Goal: Task Accomplishment & Management: Use online tool/utility

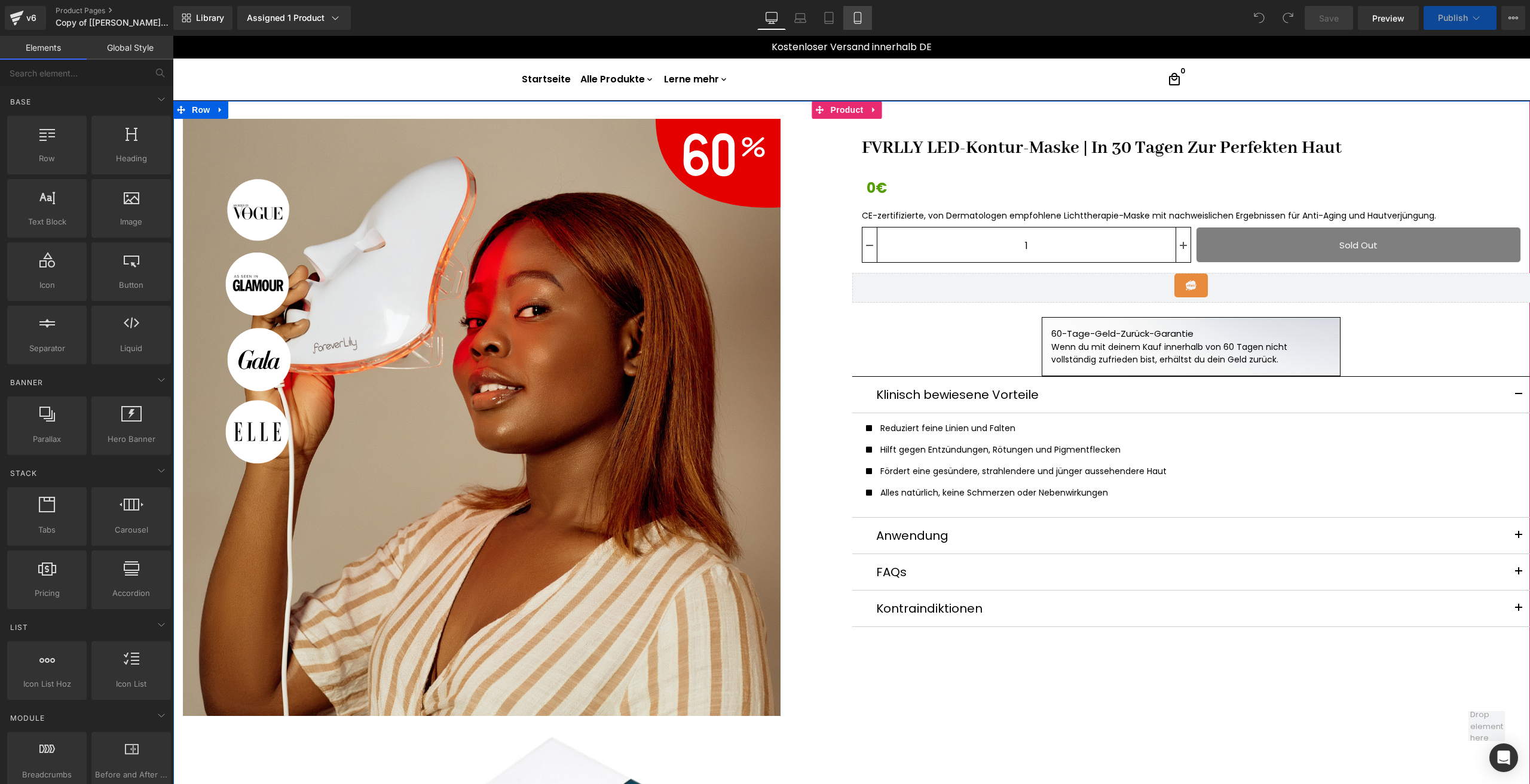
click at [860, 21] on icon at bounding box center [857, 18] width 7 height 11
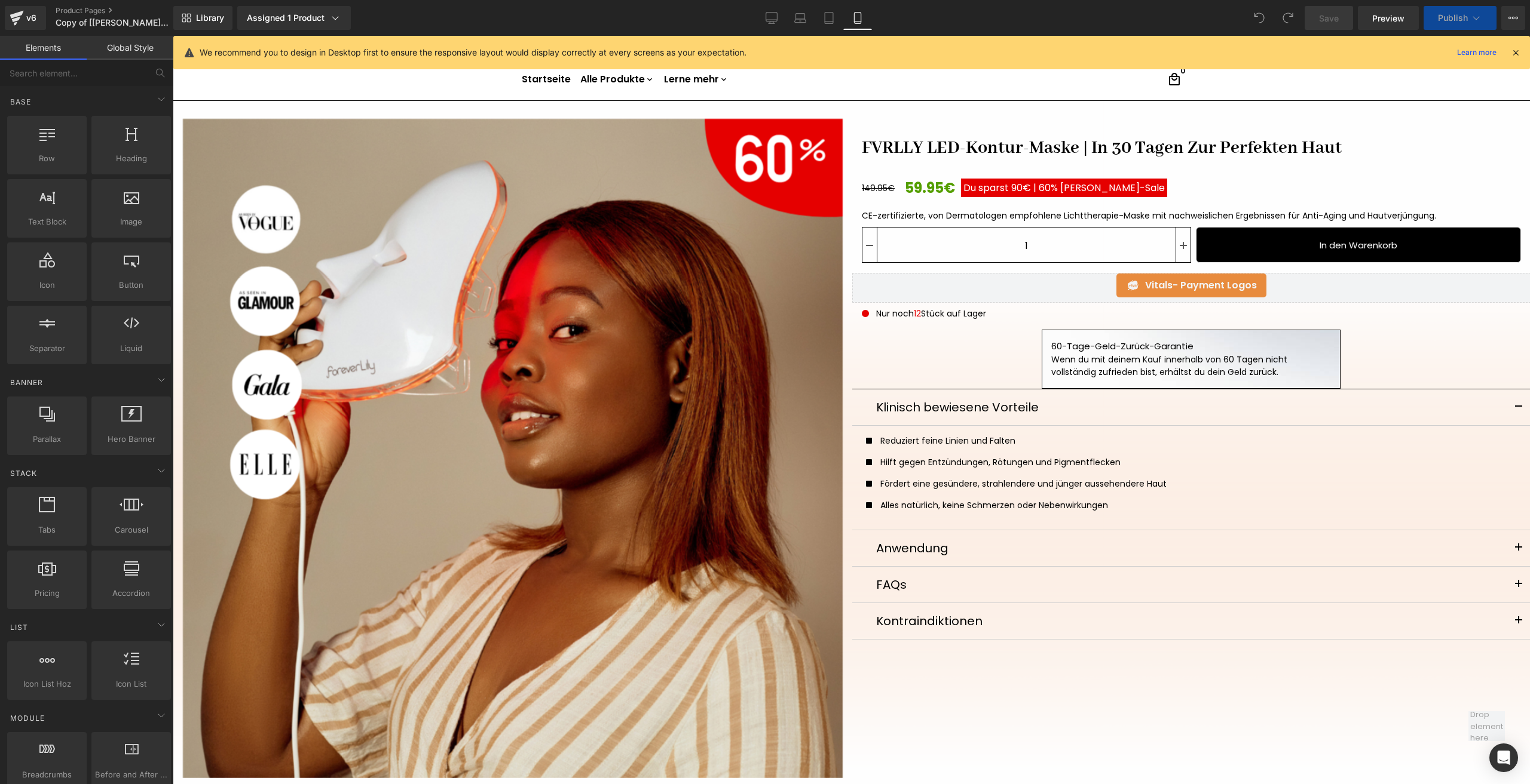
click at [860, 21] on icon at bounding box center [857, 18] width 7 height 11
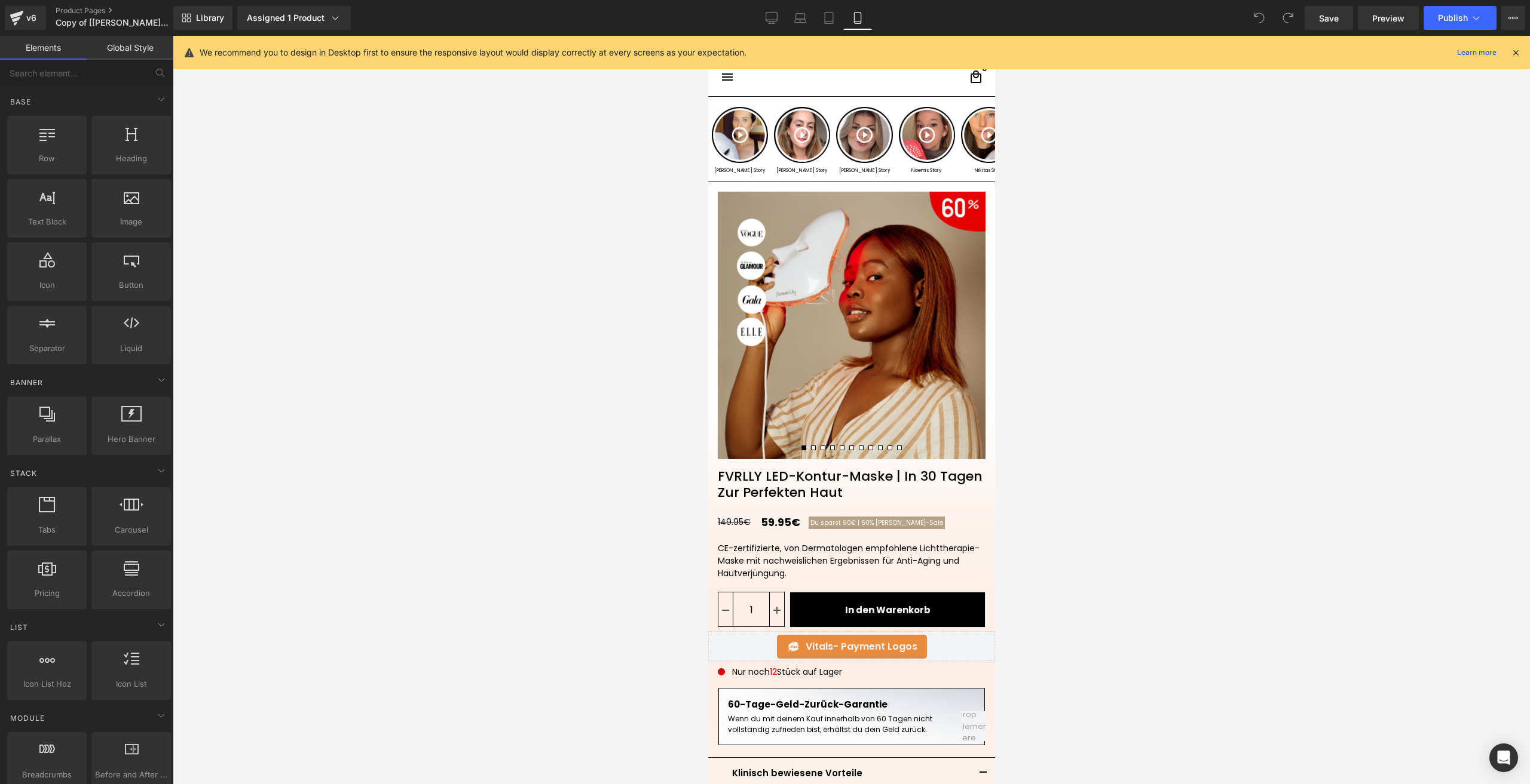
click at [860, 21] on icon at bounding box center [857, 18] width 7 height 11
click at [781, 516] on span "(P) Price" at bounding box center [777, 522] width 42 height 18
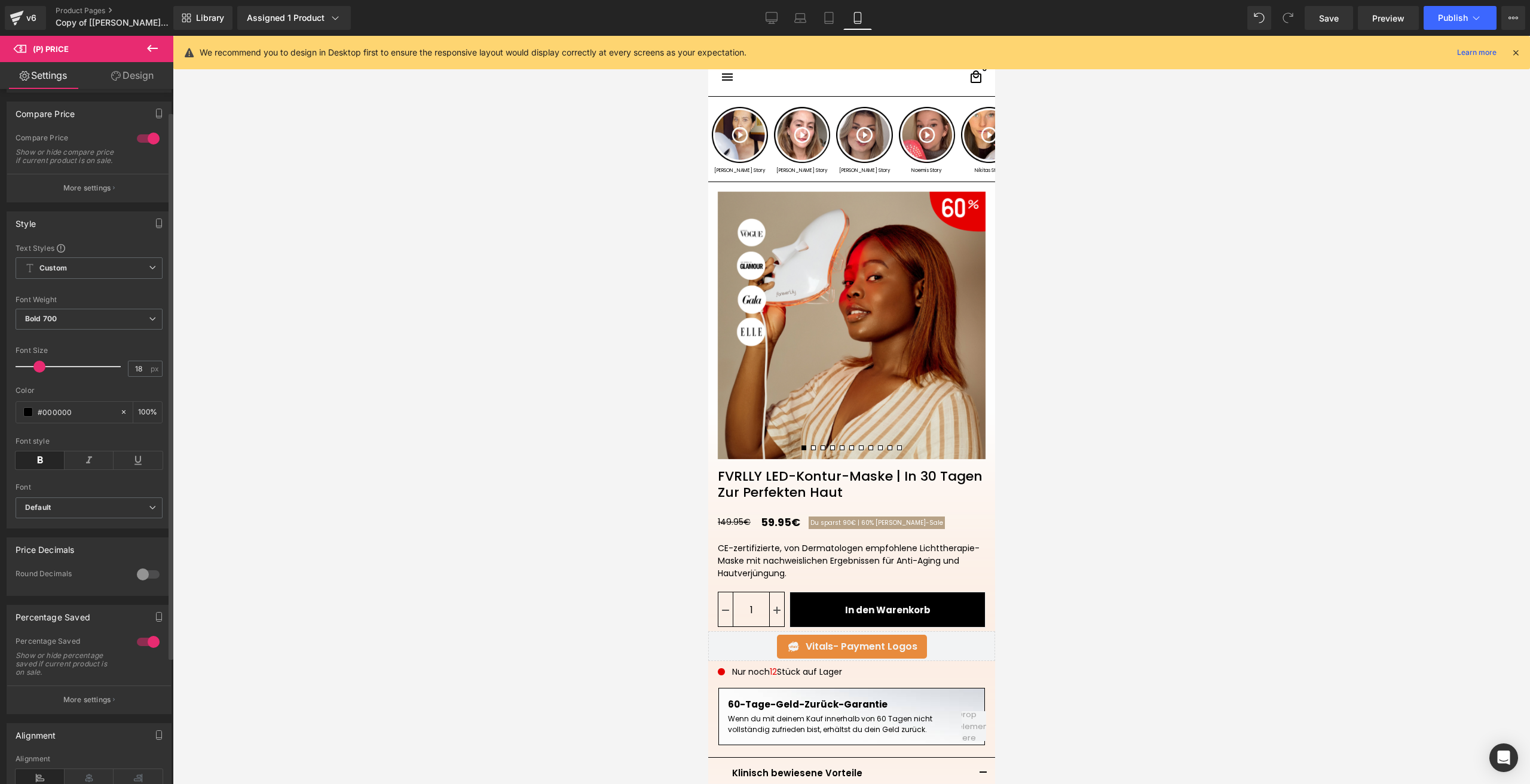
scroll to position [220, 0]
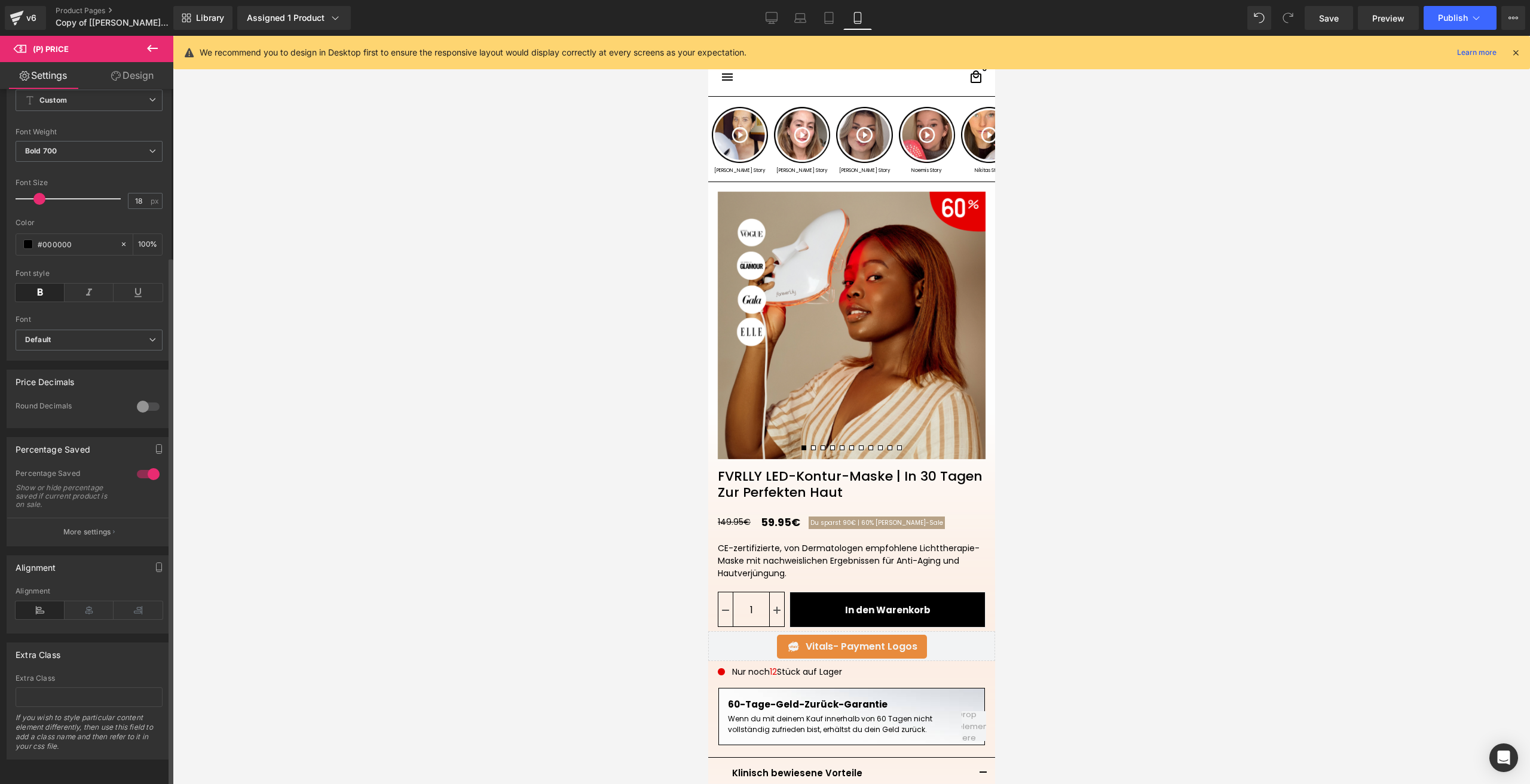
click at [79, 547] on div "Alignment Left Center Right Alignment" at bounding box center [89, 590] width 179 height 87
click at [71, 527] on p "More settings" at bounding box center [87, 532] width 48 height 11
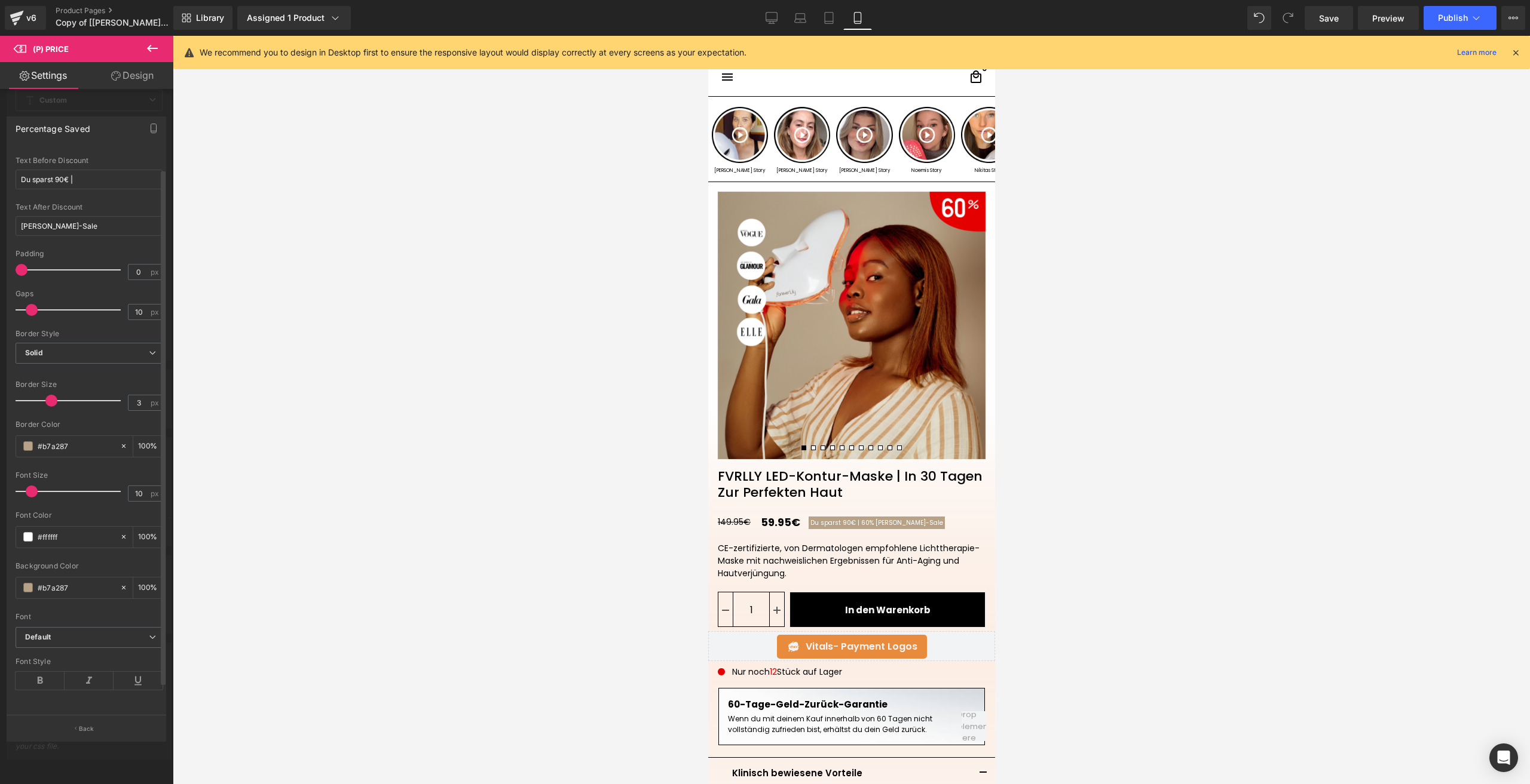
scroll to position [53, 0]
click at [22, 580] on div "#b7a287" at bounding box center [67, 588] width 104 height 21
click at [26, 583] on span at bounding box center [28, 588] width 9 height 9
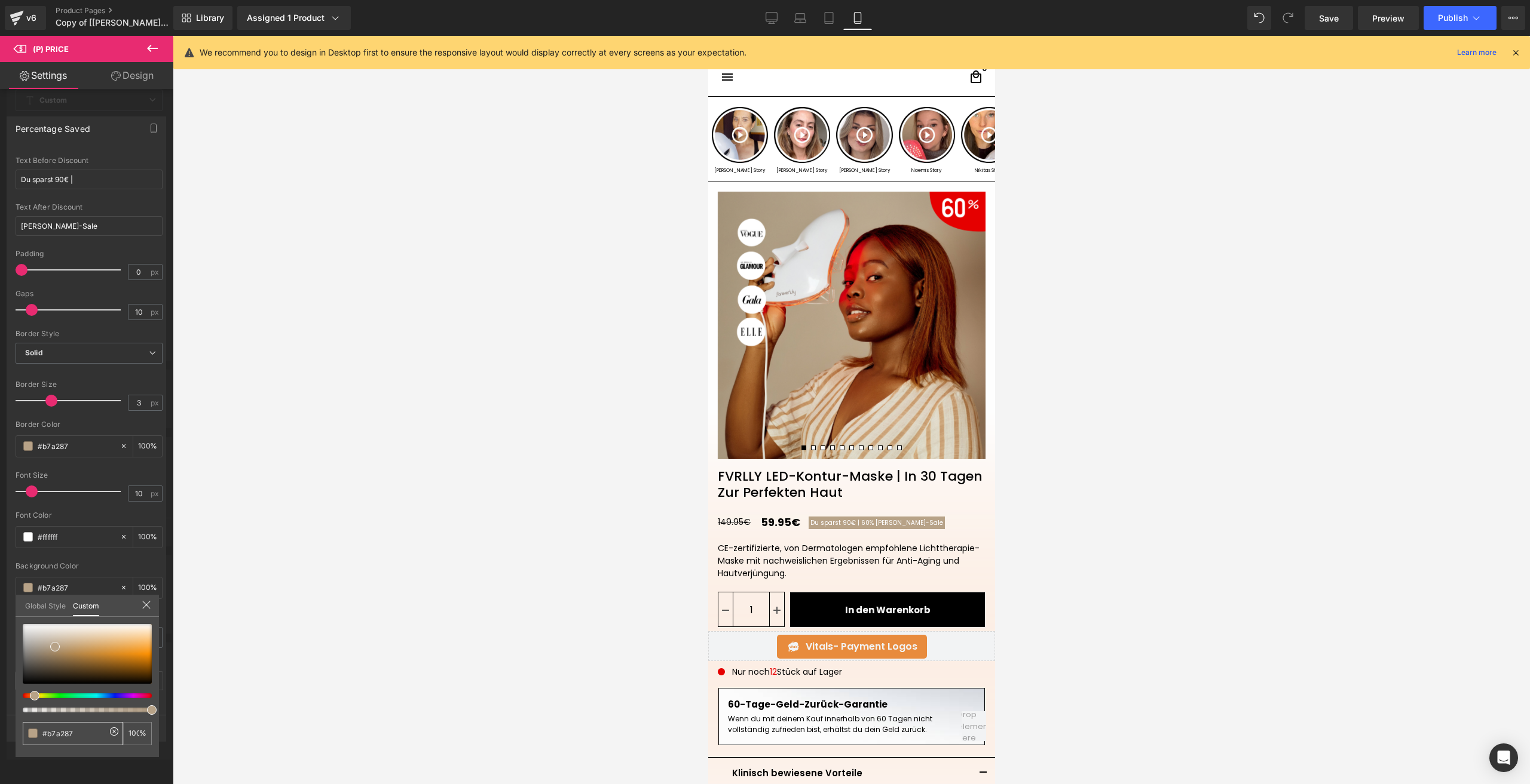
click at [75, 731] on input "#b7a287" at bounding box center [74, 733] width 63 height 13
click at [84, 731] on input "#b7a287" at bounding box center [74, 733] width 63 height 13
drag, startPoint x: 69, startPoint y: 732, endPoint x: 58, endPoint y: 732, distance: 11.0
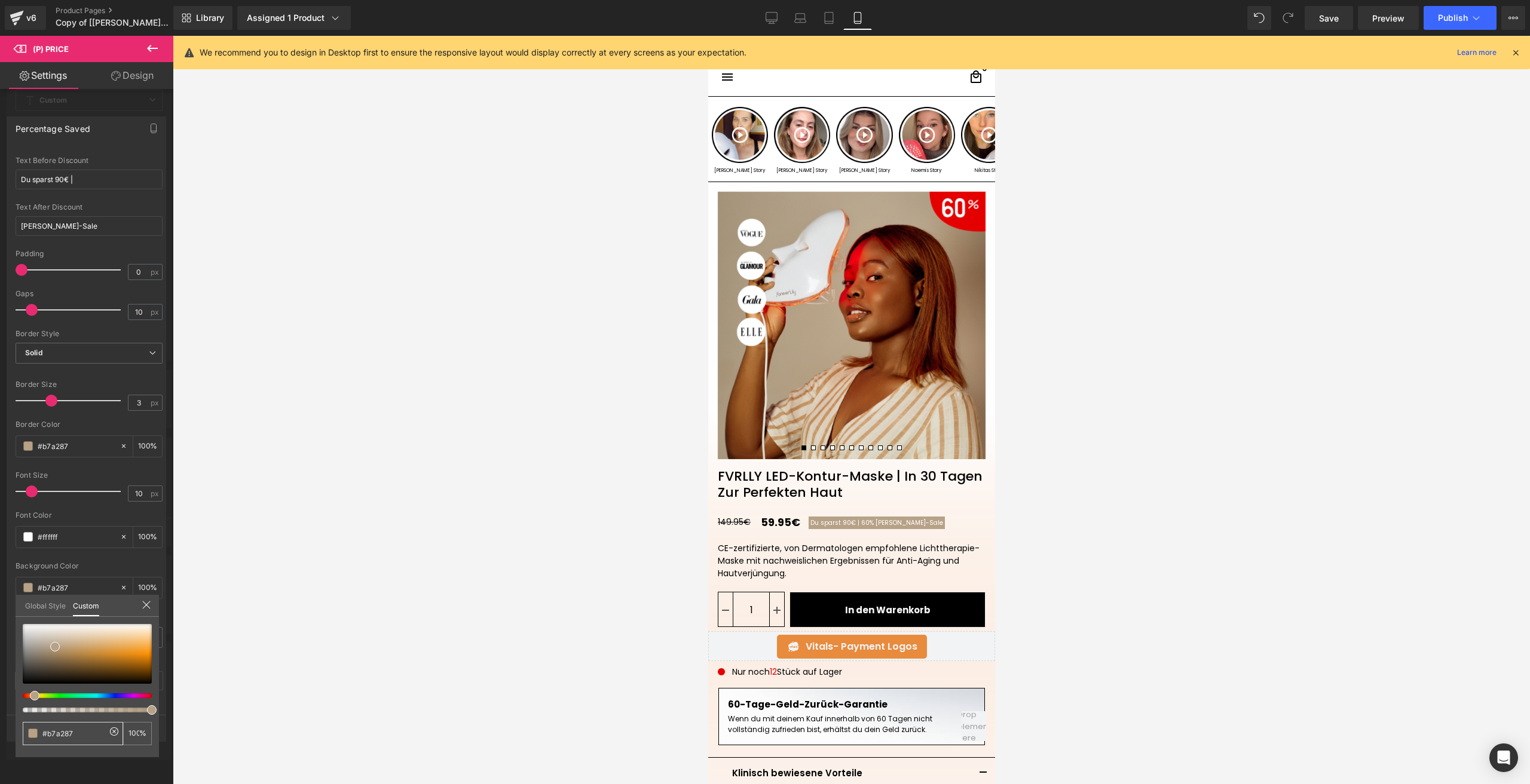
click at [58, 732] on input "#b7a287" at bounding box center [74, 733] width 63 height 13
type input "#e50000"
click at [58, 732] on input "#e50000" at bounding box center [74, 733] width 63 height 13
click at [58, 731] on input "#e50000" at bounding box center [74, 733] width 63 height 13
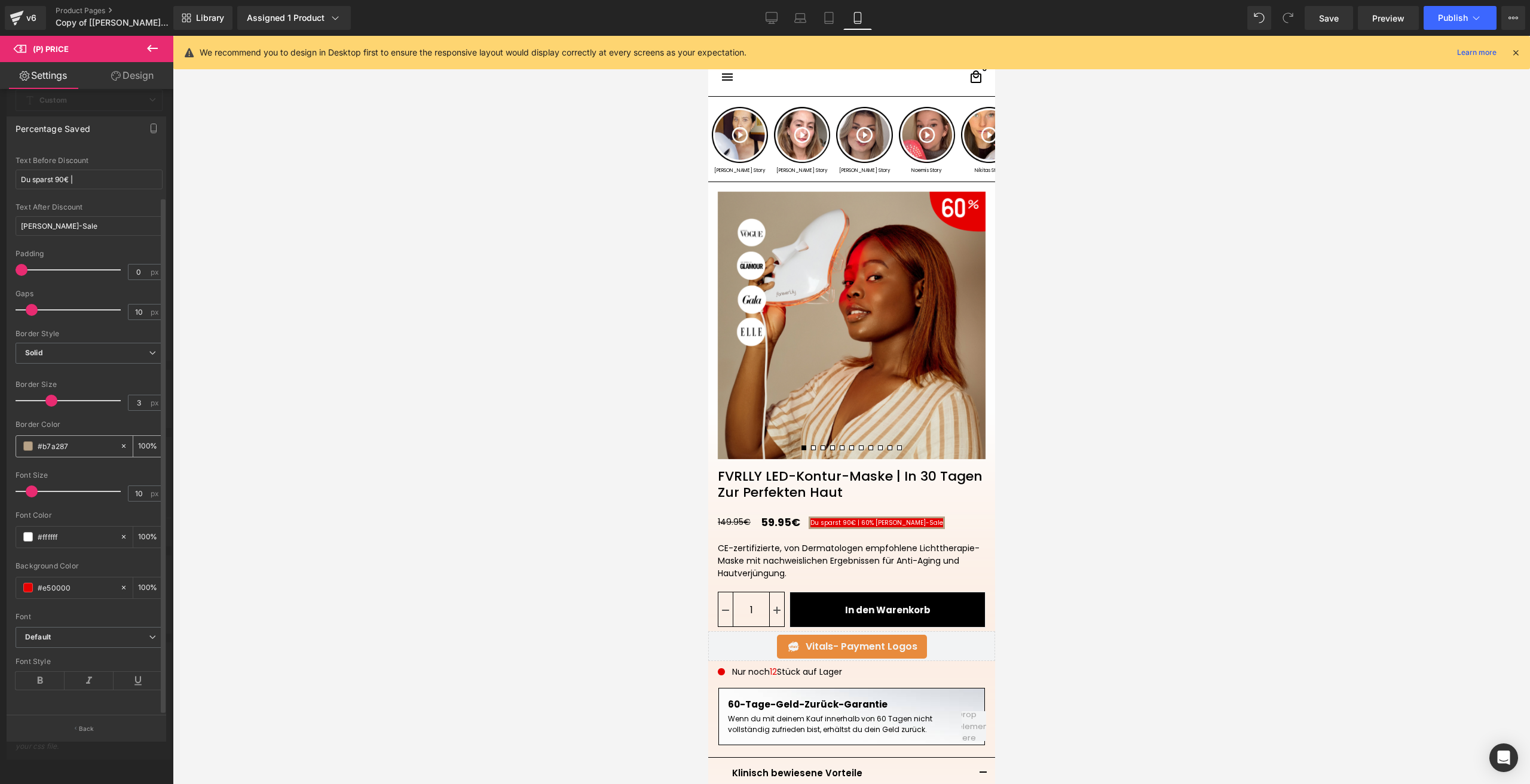
click at [51, 440] on input "#b7a287" at bounding box center [76, 446] width 77 height 13
paste input "e50000"
type input "#e50000"
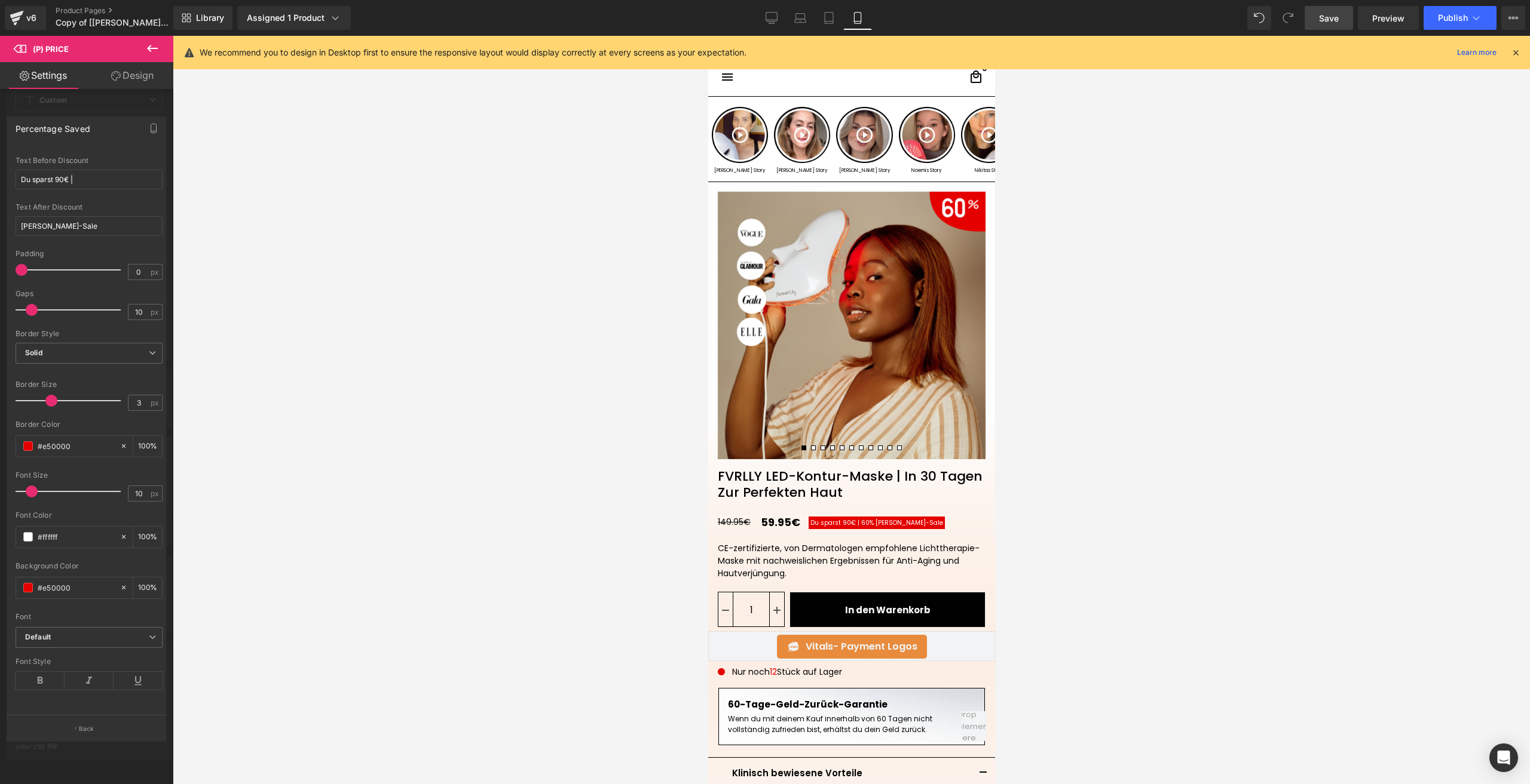
click at [1314, 24] on link "Save" at bounding box center [1328, 18] width 48 height 24
click at [1434, 22] on button "Publish" at bounding box center [1459, 18] width 73 height 24
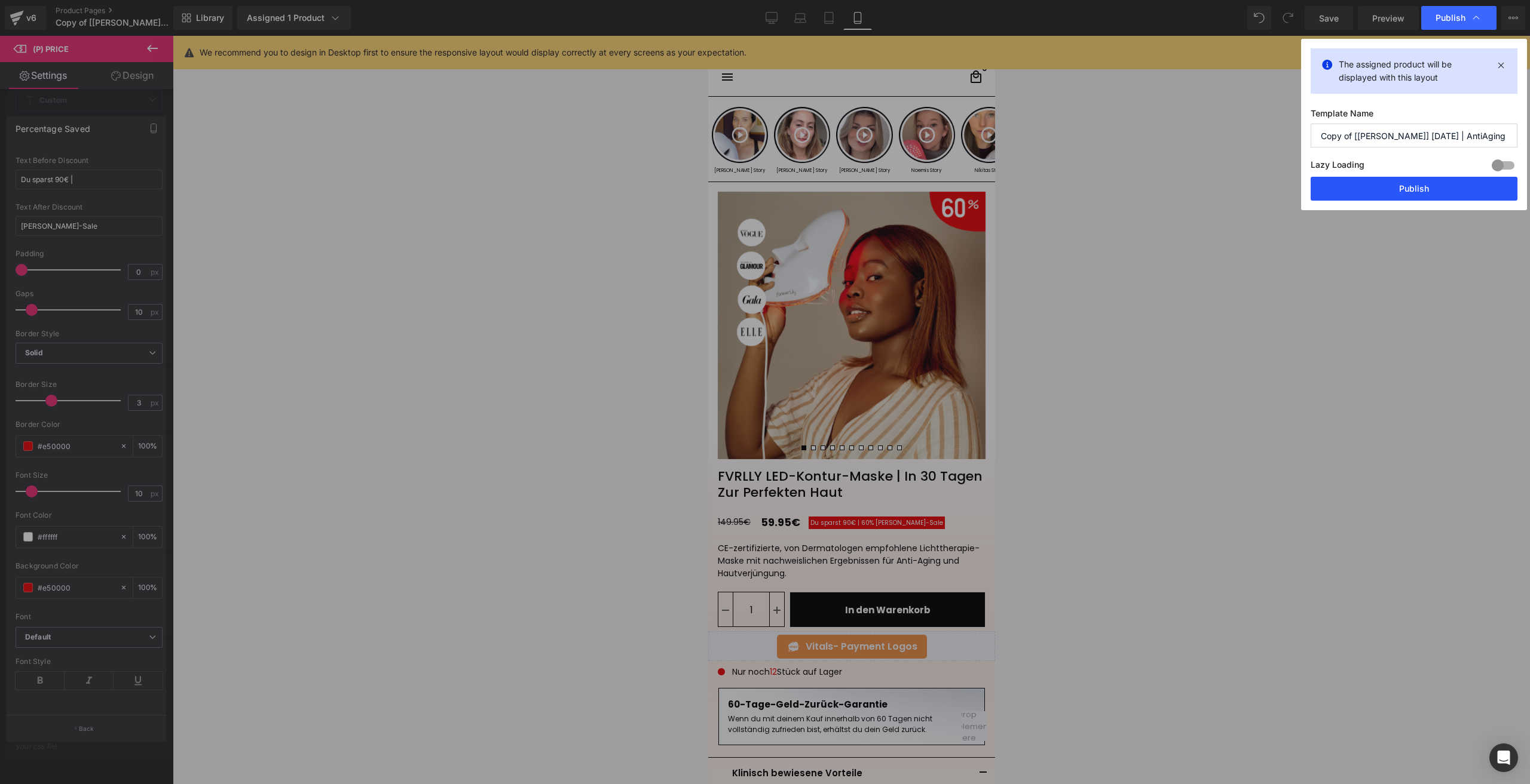
click at [1325, 188] on button "Publish" at bounding box center [1413, 189] width 207 height 24
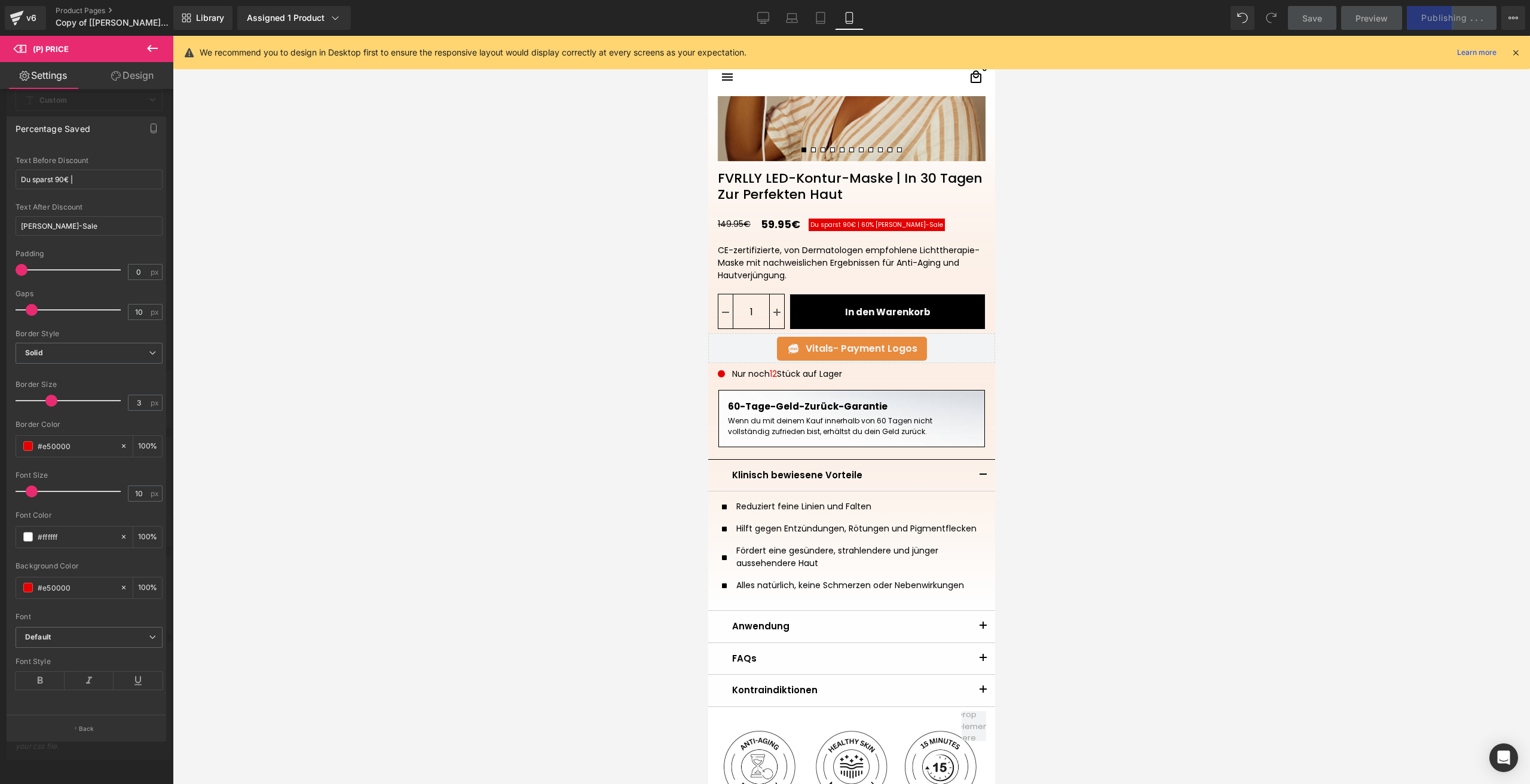
scroll to position [299, 0]
click at [65, 441] on input "#e50000" at bounding box center [76, 446] width 77 height 13
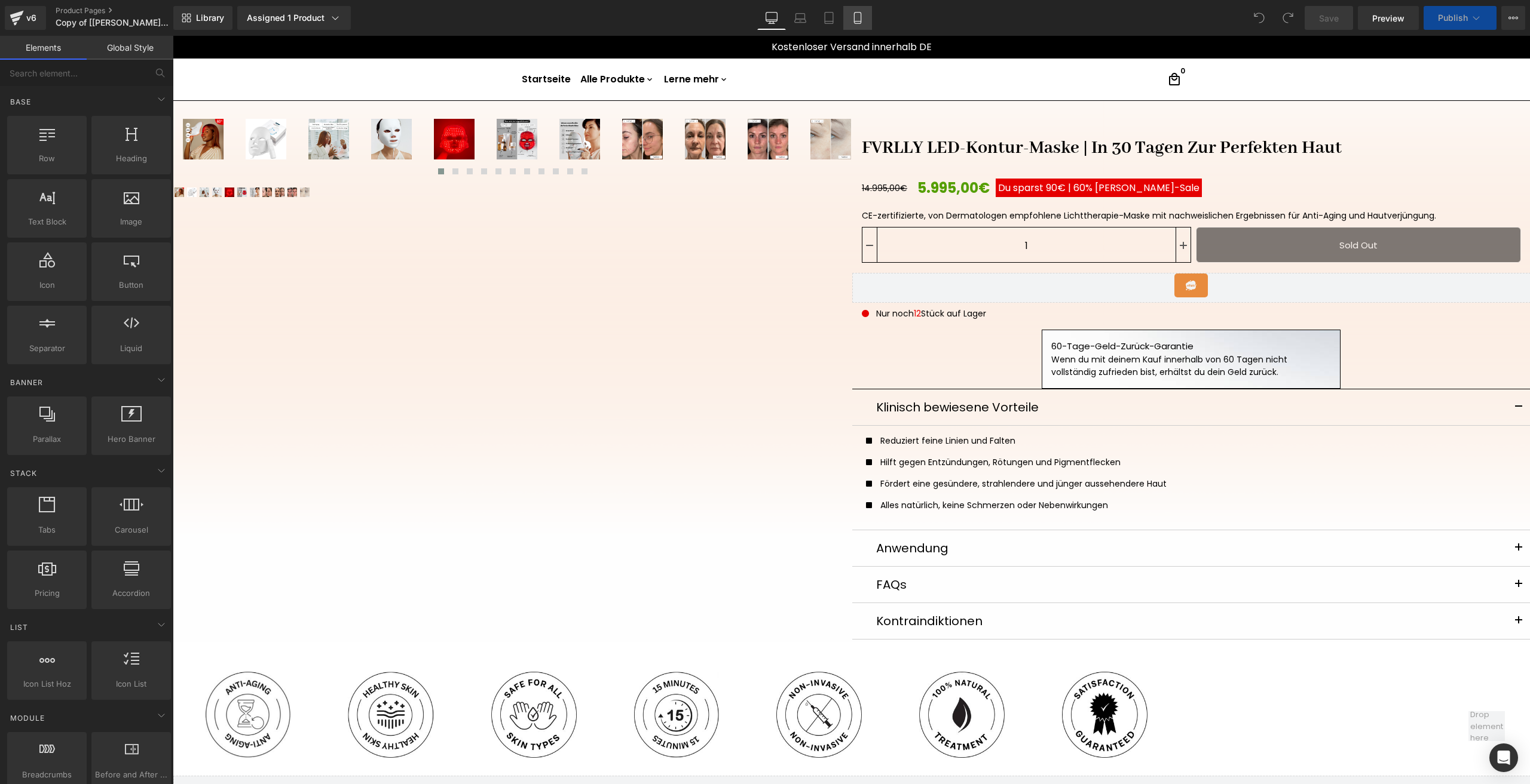
click at [860, 19] on icon at bounding box center [857, 18] width 7 height 11
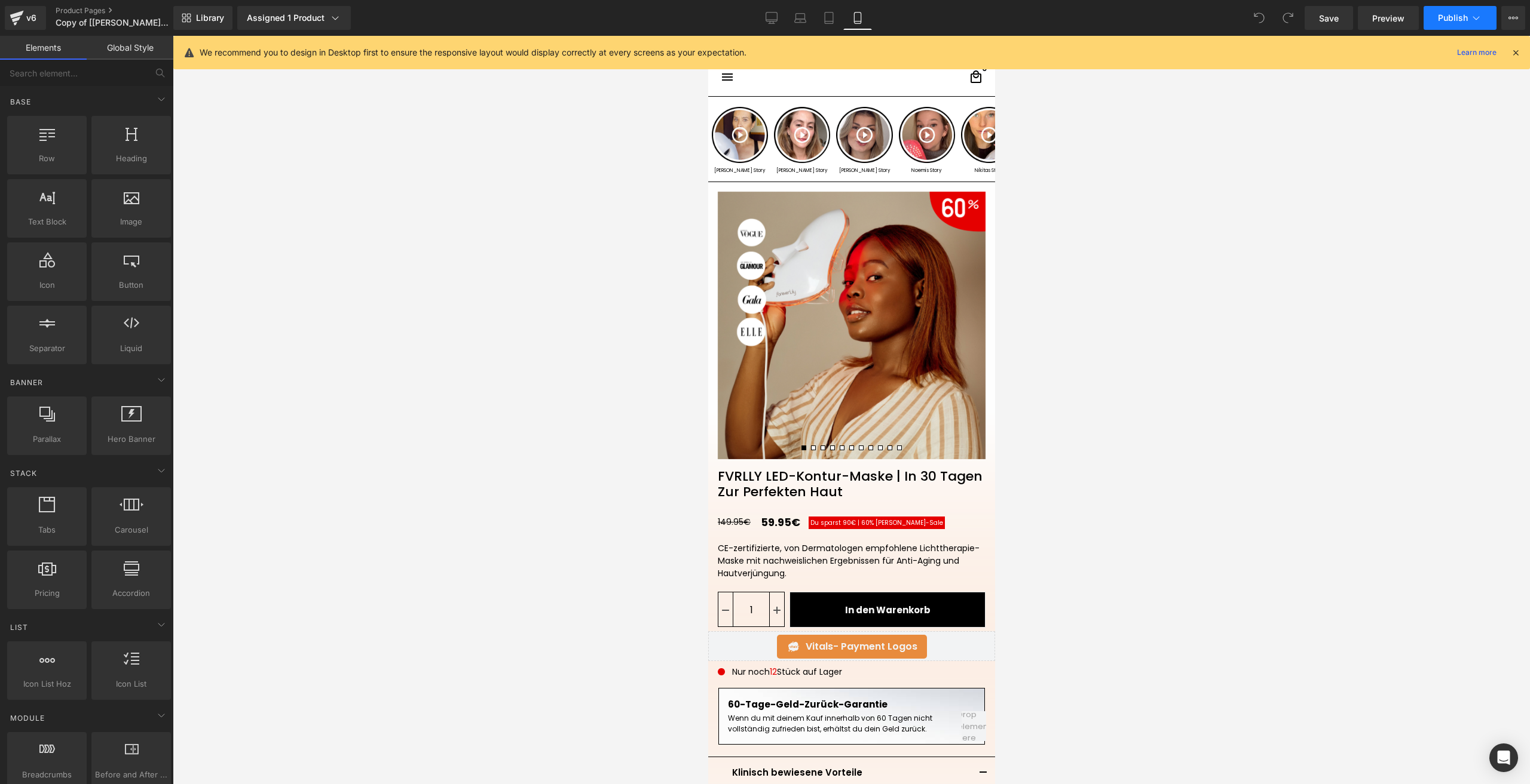
click at [1448, 11] on button "Publish" at bounding box center [1459, 18] width 73 height 24
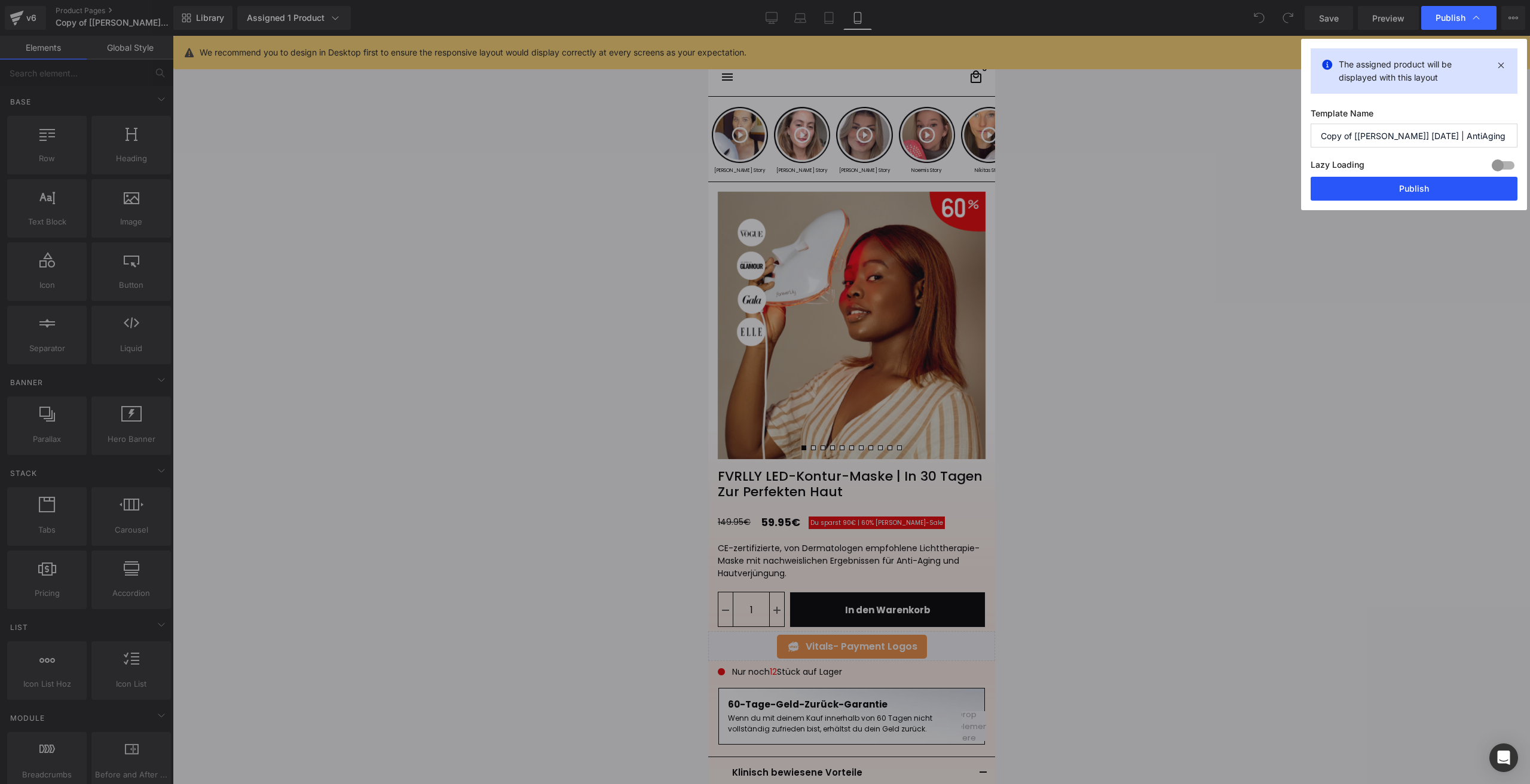
click at [1368, 179] on button "Publish" at bounding box center [1413, 189] width 207 height 24
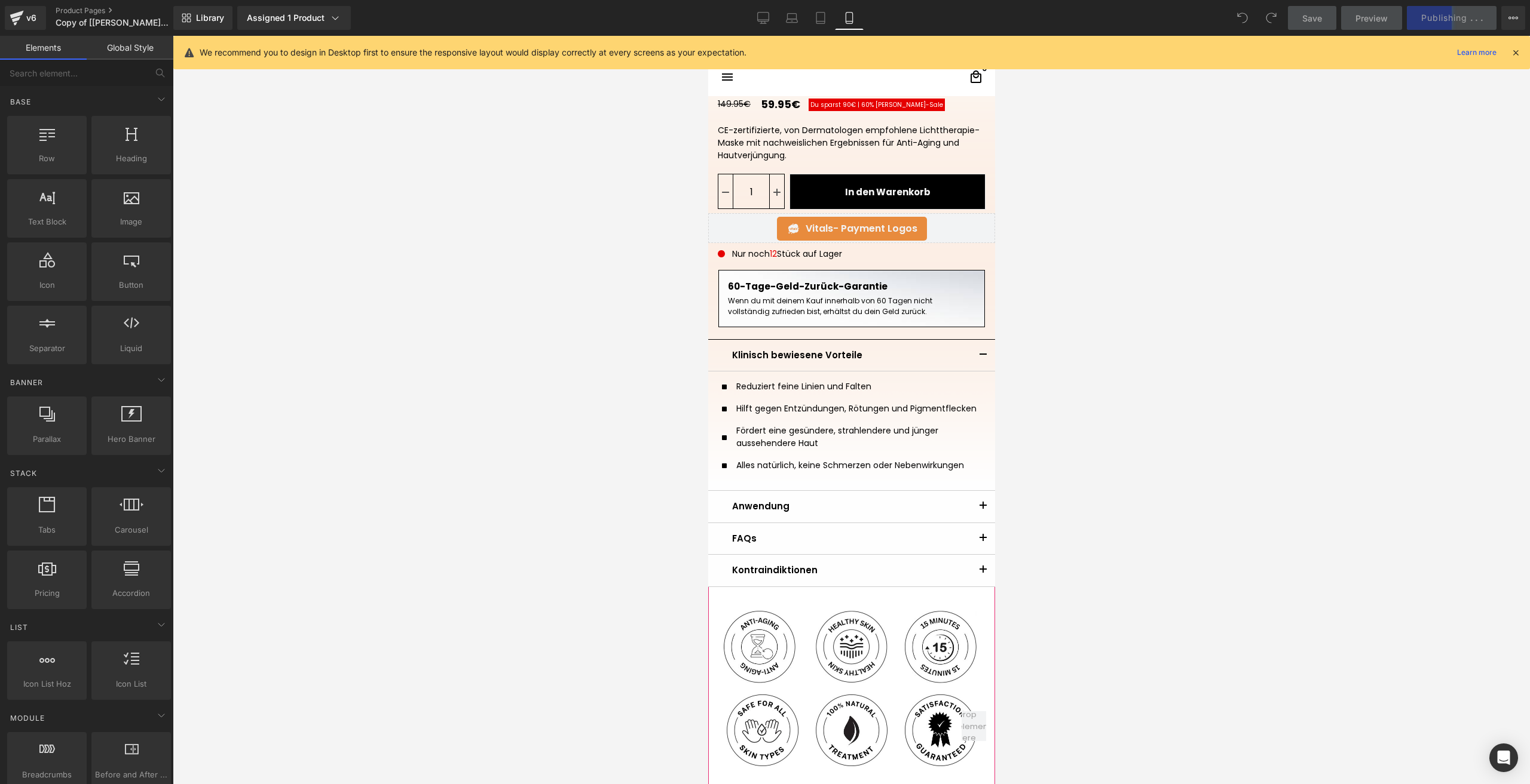
scroll to position [597, 0]
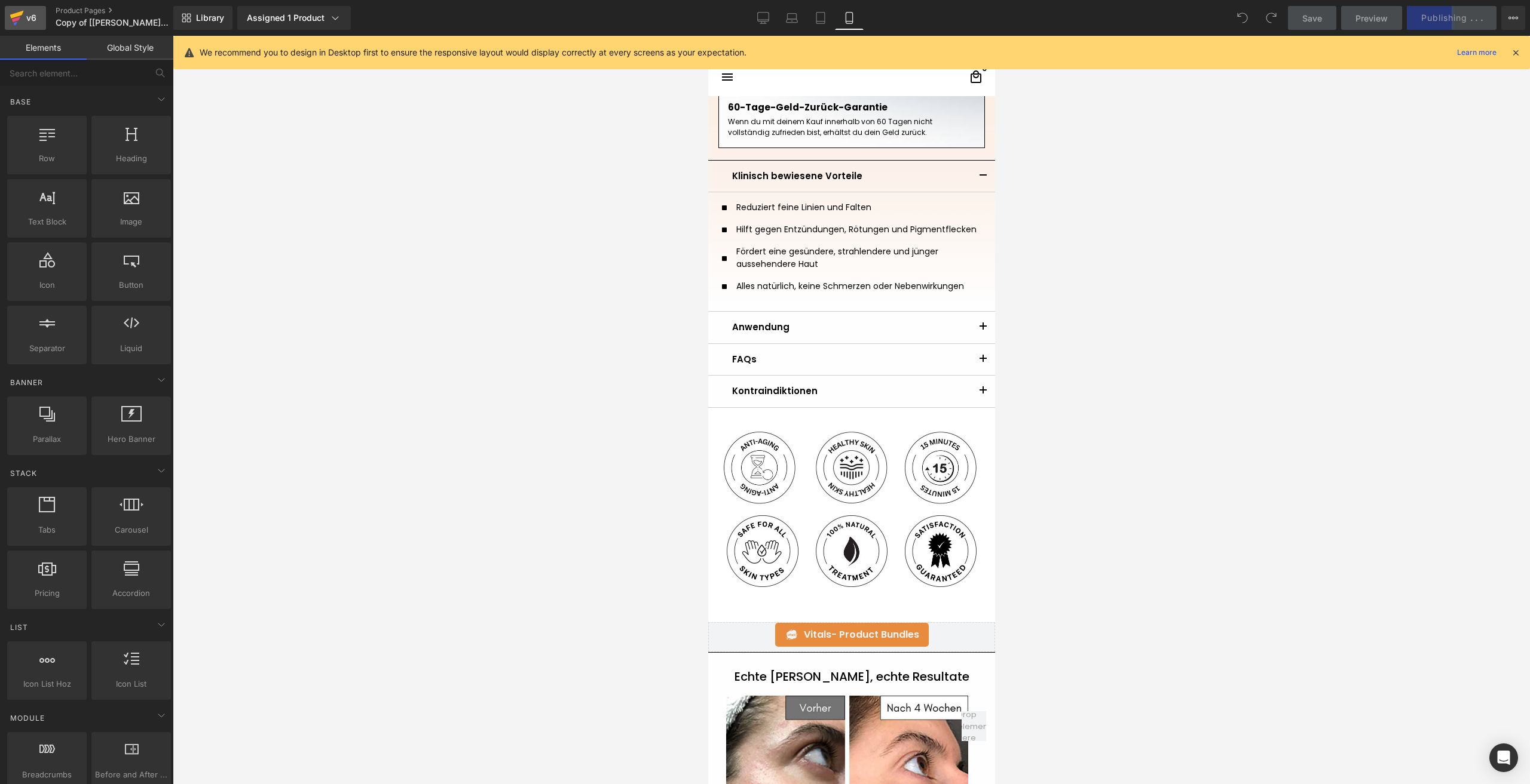
click at [20, 21] on icon at bounding box center [16, 18] width 15 height 30
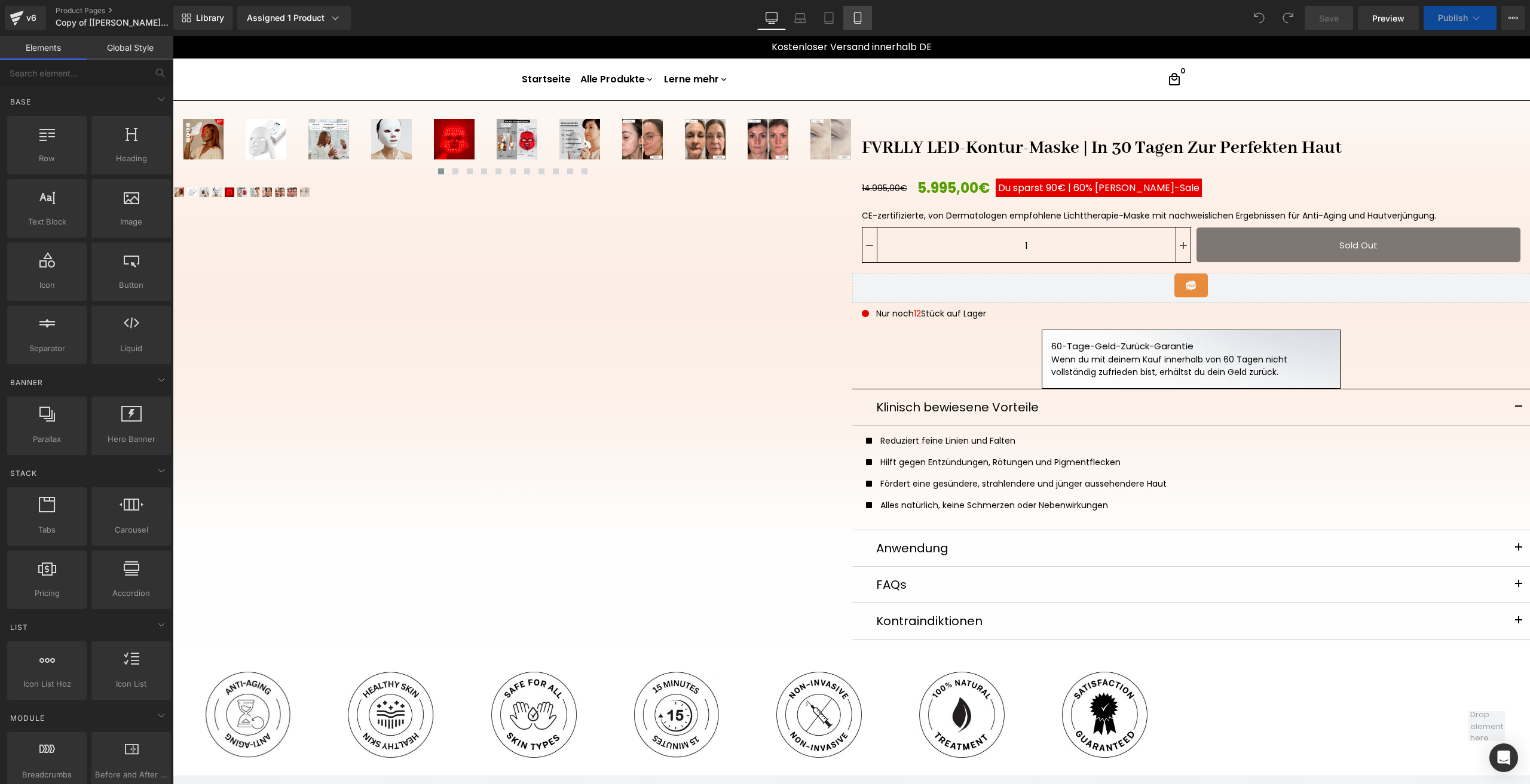
click at [866, 15] on link "Mobile" at bounding box center [857, 18] width 28 height 24
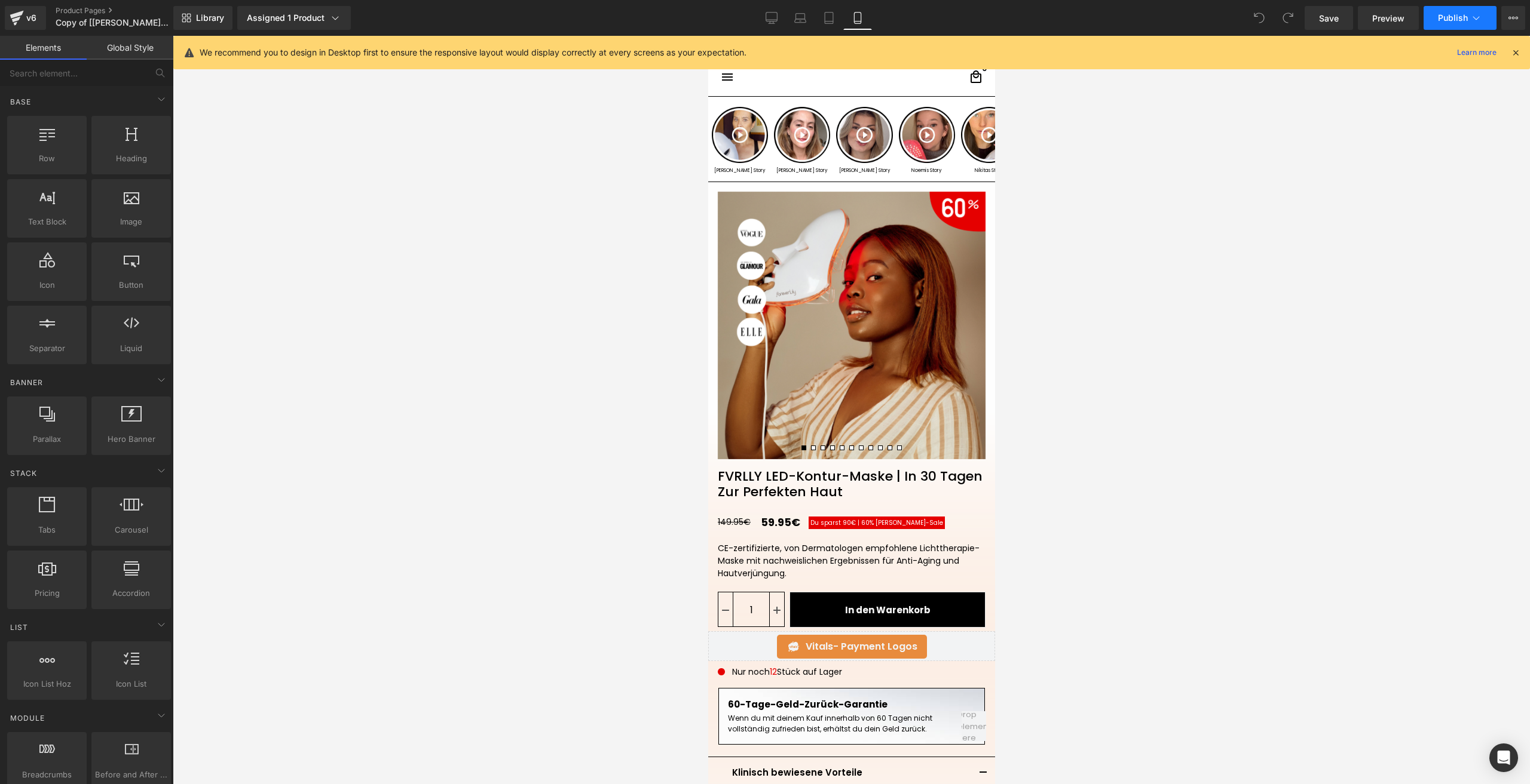
click at [1450, 24] on button "Publish" at bounding box center [1459, 18] width 73 height 24
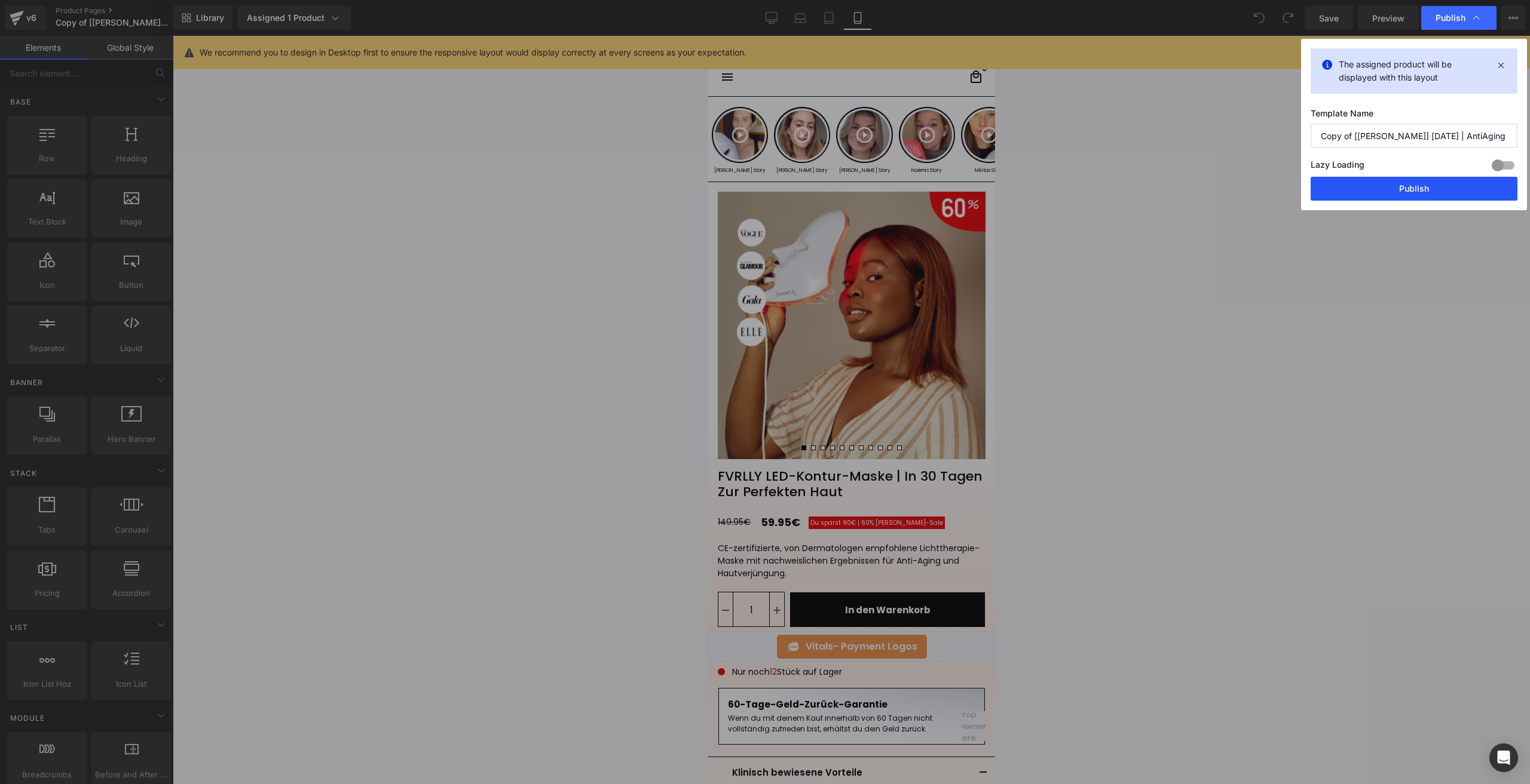
click at [1337, 179] on button "Publish" at bounding box center [1413, 189] width 207 height 24
